Goal: Transaction & Acquisition: Purchase product/service

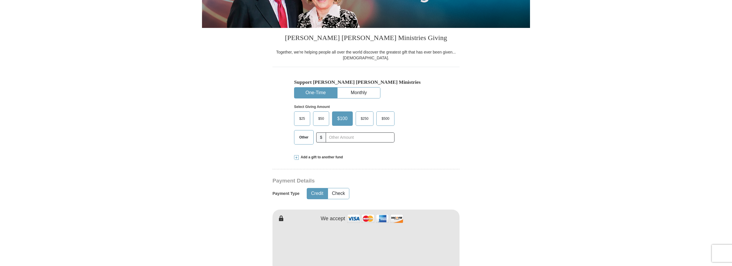
scroll to position [144, 0]
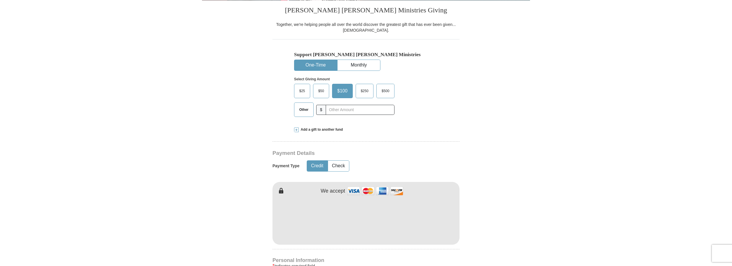
click at [388, 91] on span "$500" at bounding box center [385, 91] width 14 height 9
click at [0, 0] on input "$500" at bounding box center [0, 0] width 0 height 0
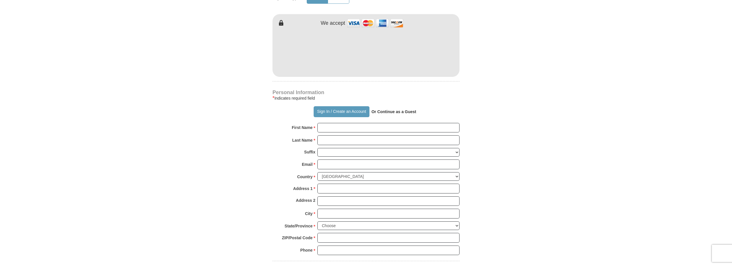
scroll to position [316, 0]
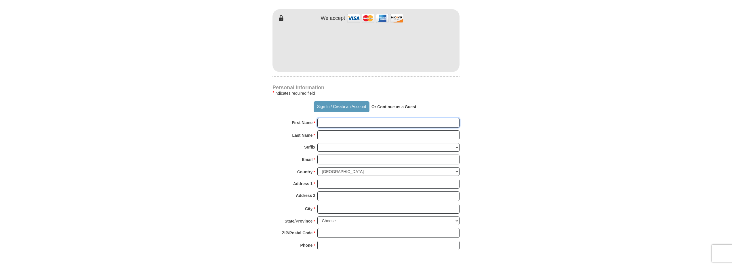
click at [329, 124] on input "First Name *" at bounding box center [388, 123] width 142 height 10
type input "[PERSON_NAME]"
type input "[EMAIL_ADDRESS][DOMAIN_NAME]"
type input "[STREET_ADDRESS]"
type input "[GEOGRAPHIC_DATA]"
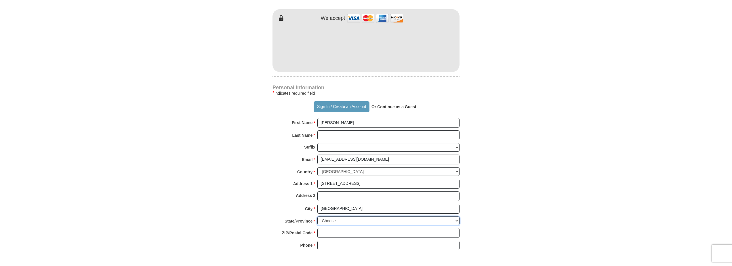
select select "VA"
type input "22182"
type input "5712377835"
drag, startPoint x: 326, startPoint y: 123, endPoint x: 308, endPoint y: 123, distance: 18.1
click at [308, 123] on div "First Name * [PERSON_NAME] Please enter First Name" at bounding box center [365, 124] width 187 height 13
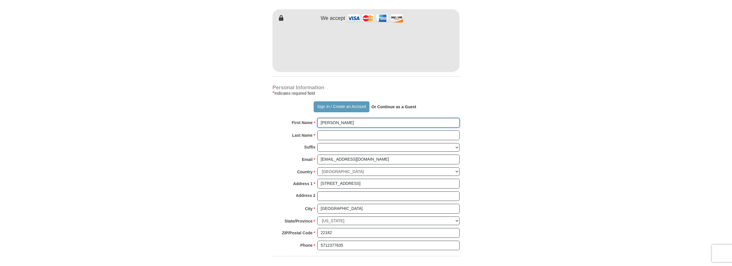
drag, startPoint x: 352, startPoint y: 121, endPoint x: 334, endPoint y: 123, distance: 17.6
click at [334, 123] on input "[PERSON_NAME]" at bounding box center [388, 123] width 142 height 10
type input "[PERSON_NAME]"
click at [323, 135] on input "Last Name *" at bounding box center [388, 135] width 142 height 10
type input "Okoye"
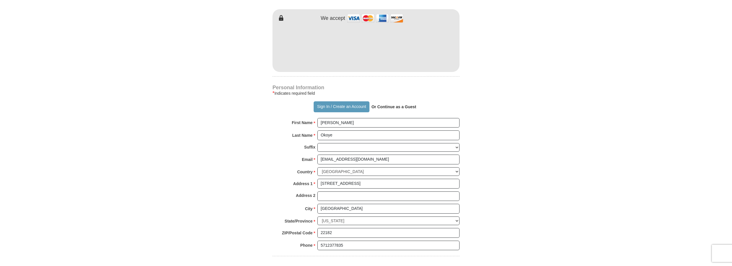
click at [535, 177] on body "Sign In Already have an account? Sign in for faster giving. Don't have an accou…" at bounding box center [366, 235] width 732 height 1102
drag, startPoint x: 403, startPoint y: 184, endPoint x: 358, endPoint y: 182, distance: 44.9
click at [358, 182] on input "[STREET_ADDRESS]" at bounding box center [388, 184] width 142 height 10
type input "[STREET_ADDRESS]"
click at [522, 198] on form "Already have an account? Sign in for faster giving. Don't have an account? Crea…" at bounding box center [366, 59] width 328 height 705
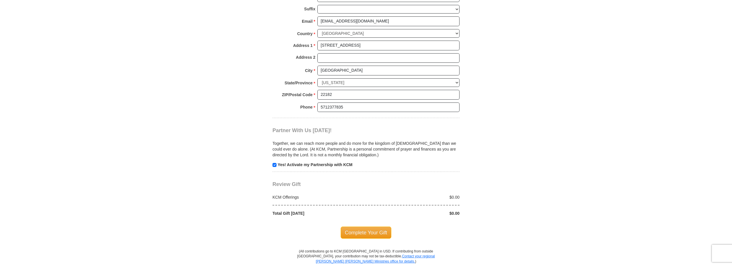
scroll to position [460, 0]
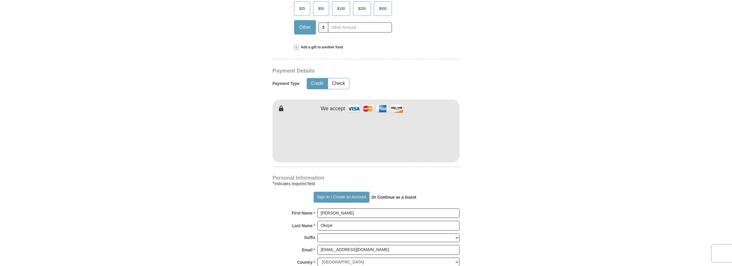
scroll to position [201, 0]
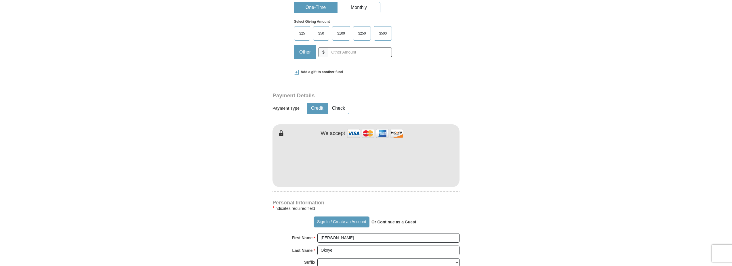
click at [382, 33] on span "$500" at bounding box center [383, 33] width 14 height 9
click at [0, 0] on input "$500" at bounding box center [0, 0] width 0 height 0
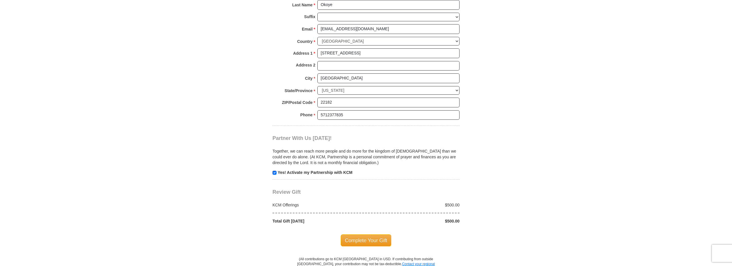
scroll to position [489, 0]
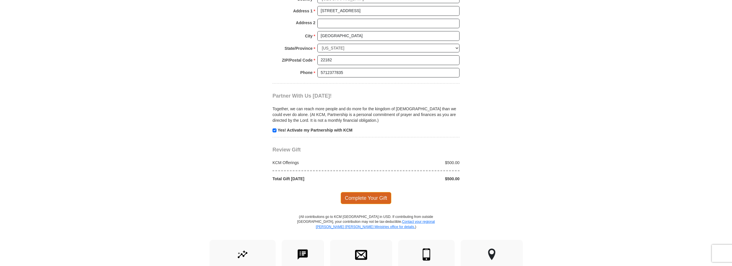
click at [373, 199] on span "Complete Your Gift" at bounding box center [365, 198] width 51 height 12
